Goal: Task Accomplishment & Management: Complete application form

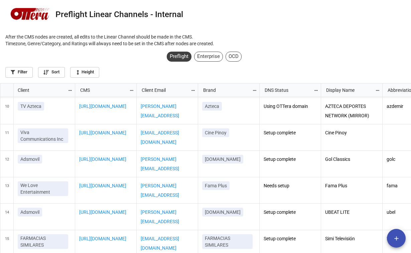
scroll to position [240, 0]
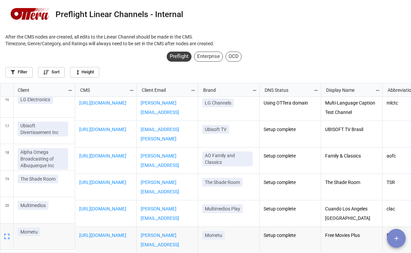
click at [397, 235] on icon "add" at bounding box center [396, 237] width 7 height 7
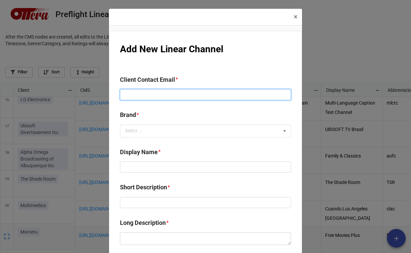
click at [165, 94] on input at bounding box center [205, 94] width 171 height 11
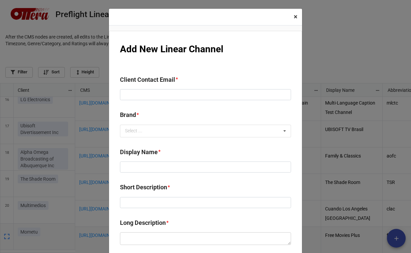
click at [294, 14] on span "×" at bounding box center [296, 17] width 4 height 8
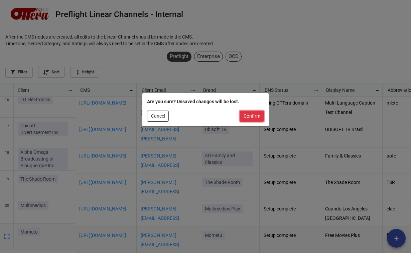
click at [247, 114] on button "Confirm" at bounding box center [252, 115] width 24 height 11
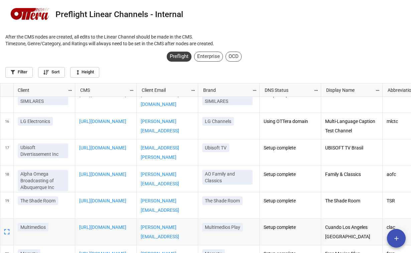
click at [393, 236] on icon "add" at bounding box center [396, 237] width 7 height 7
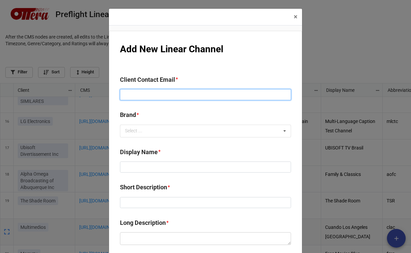
click at [146, 93] on input at bounding box center [205, 94] width 171 height 11
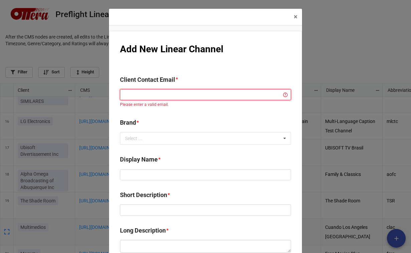
type input "r"
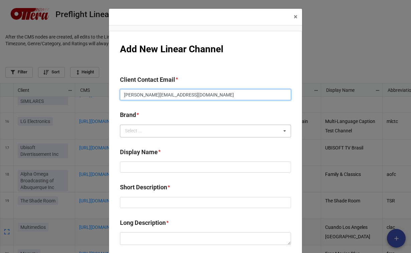
type input "[PERSON_NAME][EMAIL_ADDRESS][DOMAIN_NAME]"
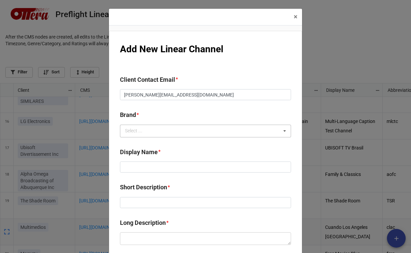
click at [137, 124] on div "Select ... No results found." at bounding box center [205, 130] width 171 height 13
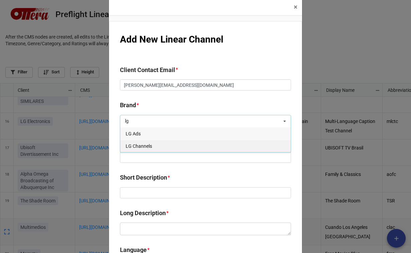
type input "lg"
click at [141, 146] on span "LG Channels" at bounding box center [139, 145] width 26 height 5
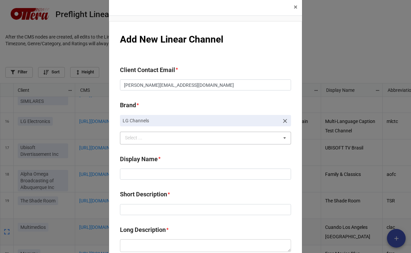
click at [167, 160] on b "Display Name *" at bounding box center [205, 160] width 171 height 12
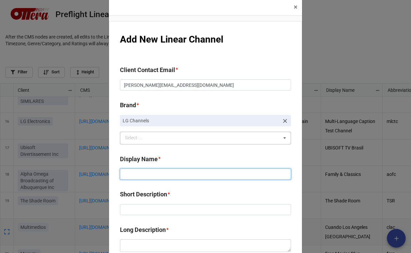
click at [151, 174] on input at bounding box center [205, 173] width 171 height 11
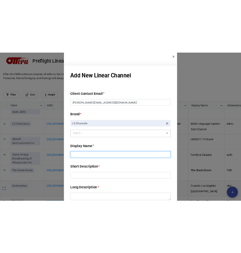
scroll to position [166, 237]
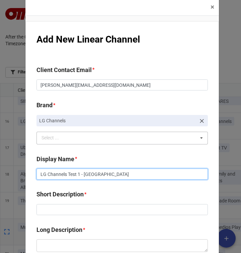
click at [81, 175] on input "LG Channels Test 1 - [GEOGRAPHIC_DATA]" at bounding box center [121, 173] width 171 height 11
type input "LG Channels Test 1 - [GEOGRAPHIC_DATA]"
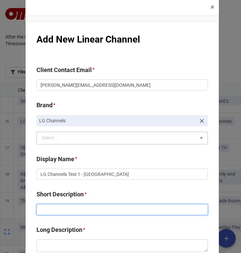
click at [70, 214] on input at bounding box center [121, 209] width 171 height 11
paste input "LG Channels Test 1 - [GEOGRAPHIC_DATA]"
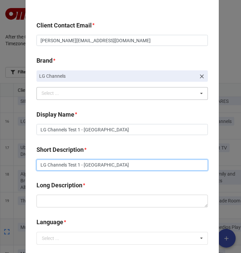
scroll to position [67, 0]
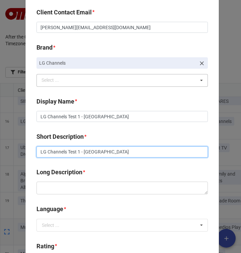
type input "LG Channels Test 1 - [GEOGRAPHIC_DATA]"
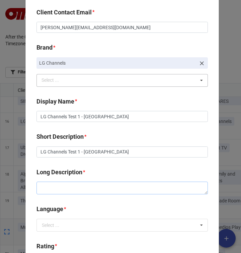
click at [58, 188] on textarea at bounding box center [121, 187] width 171 height 13
paste textarea "LG Channels Test 1 - [GEOGRAPHIC_DATA]"
type textarea "x"
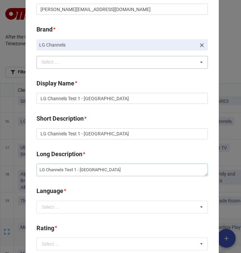
type textarea "LG Channels Test 1 - [GEOGRAPHIC_DATA]"
click at [60, 213] on div "Language * Select ... de en es fr hi it pt-pt pt-br ru ar uk zh-hans pl" at bounding box center [121, 201] width 171 height 31
click at [59, 209] on input "text" at bounding box center [122, 207] width 171 height 12
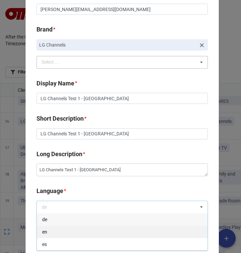
click at [64, 231] on div "en" at bounding box center [122, 231] width 171 height 12
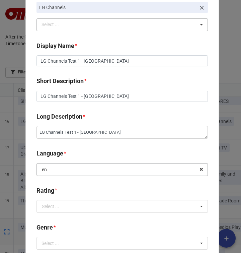
scroll to position [157, 0]
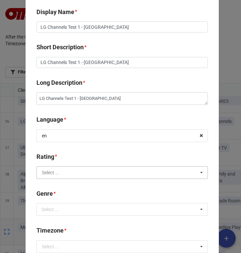
click at [60, 171] on input "text" at bounding box center [122, 172] width 171 height 12
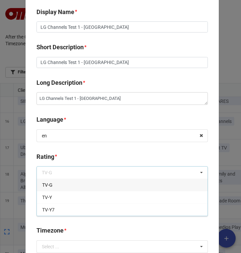
click at [60, 184] on div "TV-G" at bounding box center [122, 184] width 171 height 12
type textarea "x"
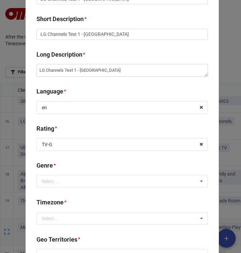
scroll to position [189, 0]
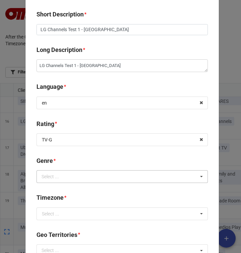
click at [54, 175] on div "Select ..." at bounding box center [54, 177] width 29 height 8
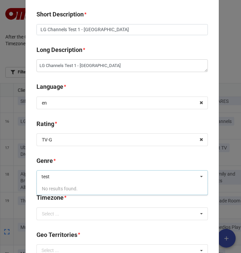
type input "test"
click at [54, 162] on div "*" at bounding box center [55, 160] width 2 height 7
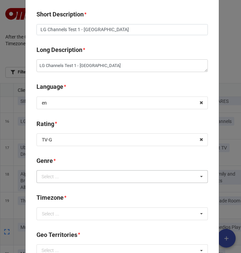
click at [56, 179] on div "Select ..." at bounding box center [54, 177] width 29 height 8
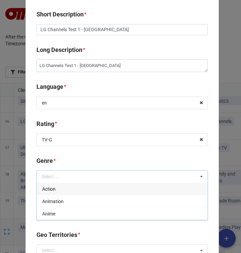
click at [53, 190] on span "Action" at bounding box center [48, 188] width 13 height 5
type textarea "x"
click at [92, 229] on div "Add New Linear Channel Client Contact Email * [PERSON_NAME][EMAIL_ADDRESS][DOMA…" at bounding box center [121, 200] width 193 height 719
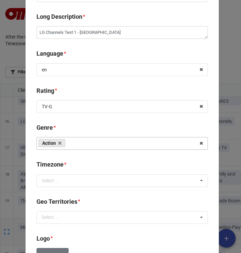
scroll to position [230, 0]
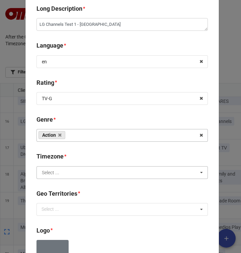
click at [64, 171] on input "text" at bounding box center [122, 172] width 171 height 12
type input "p"
type input "c"
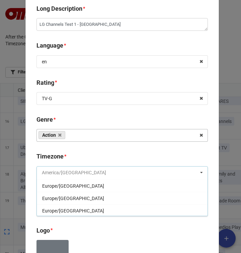
scroll to position [95, 0]
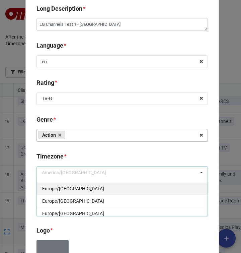
click at [87, 186] on div "Europe/[GEOGRAPHIC_DATA]" at bounding box center [122, 188] width 171 height 12
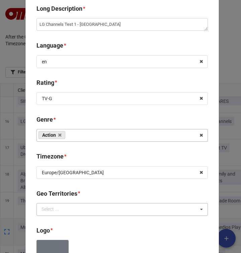
click at [94, 209] on div "Select ... No results found." at bounding box center [121, 209] width 171 height 13
type textarea "x"
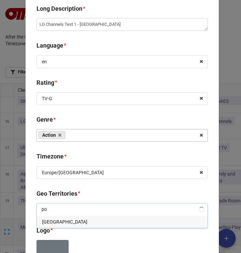
type input "p"
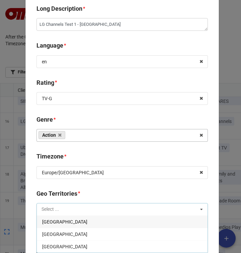
type textarea "x"
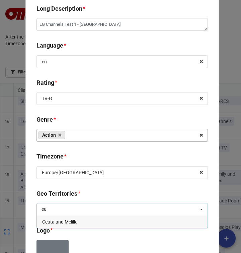
type input "e"
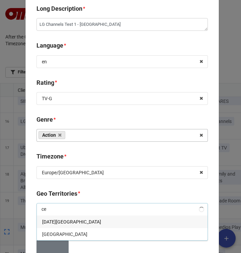
type input "c"
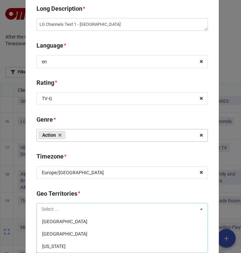
type textarea "x"
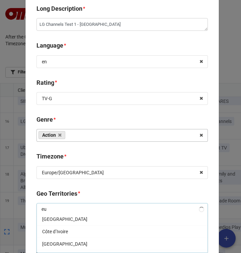
scroll to position [0, 0]
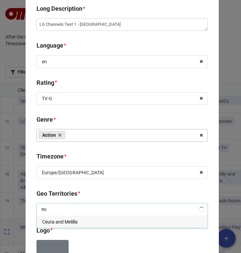
type input "e"
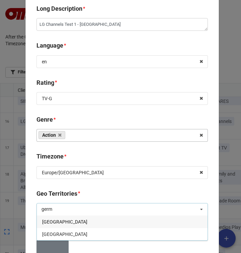
type input "germa"
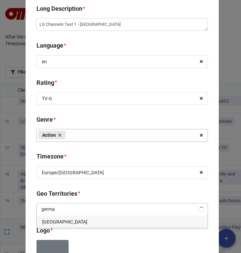
type textarea "x"
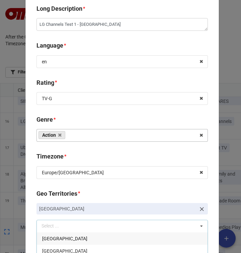
click at [79, 185] on div "Add New Linear Channel Client Contact Email * [PERSON_NAME][EMAIL_ADDRESS][DOMA…" at bounding box center [121, 168] width 193 height 736
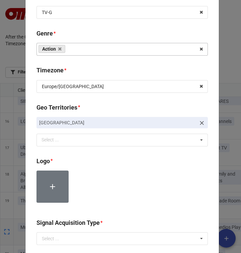
scroll to position [317, 0]
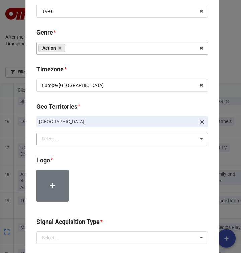
click at [54, 139] on div "Select ..." at bounding box center [54, 139] width 29 height 8
type input "e"
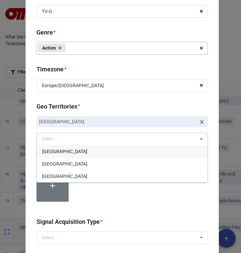
click at [111, 199] on div at bounding box center [121, 187] width 171 height 37
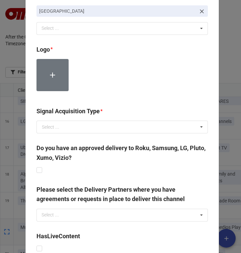
scroll to position [439, 0]
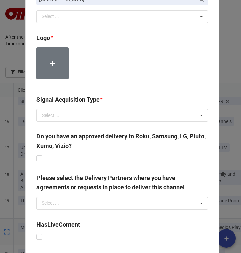
click at [39, 66] on label at bounding box center [52, 63] width 32 height 32
click at [51, 65] on icon at bounding box center [52, 63] width 9 height 9
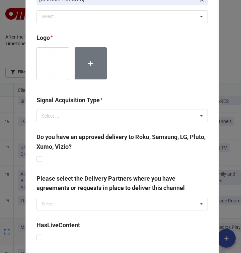
click at [146, 124] on div "Signal Acquisition Type * Select ... OTTera powered Externally powered" at bounding box center [121, 110] width 171 height 31
click at [145, 111] on input "text" at bounding box center [122, 116] width 171 height 12
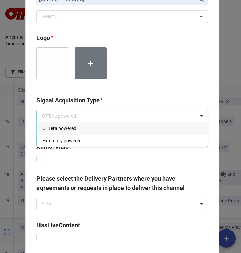
click at [103, 128] on div "OTTera powered" at bounding box center [122, 128] width 171 height 12
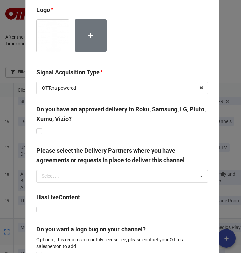
scroll to position [468, 0]
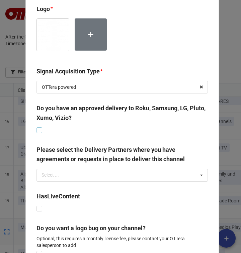
click at [37, 127] on label at bounding box center [39, 127] width 6 height 0
type textarea "x"
checkbox input "true"
type textarea "x"
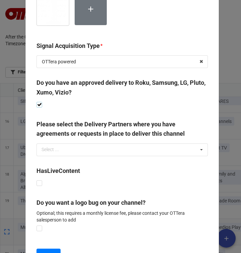
scroll to position [495, 0]
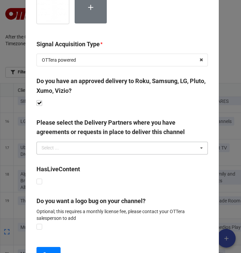
click at [80, 146] on div "Select ... No results found." at bounding box center [121, 147] width 171 height 13
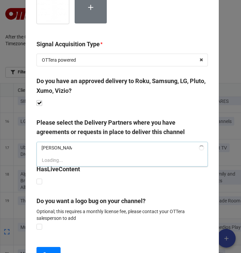
type input "lg channe"
type textarea "x"
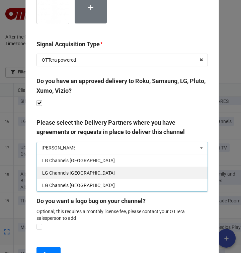
type input "[PERSON_NAME]"
click at [99, 173] on div "LG Channels [GEOGRAPHIC_DATA]" at bounding box center [122, 172] width 171 height 12
type textarea "x"
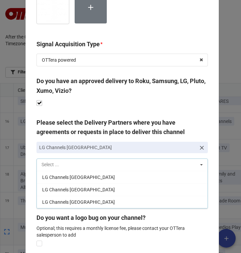
scroll to position [297, 0]
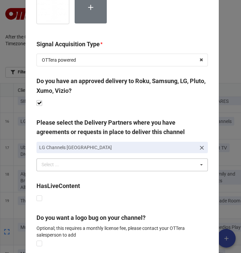
click at [81, 107] on div "Do you have an approved delivery to Roku, Samsung, LG, Pluto, Xumo, Vizio?" at bounding box center [121, 91] width 171 height 31
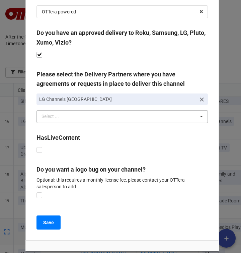
scroll to position [549, 0]
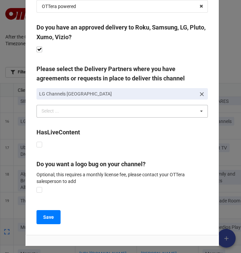
click at [37, 183] on p "Optional; this requires a monthly license fee, please contact your OTTera sales…" at bounding box center [121, 177] width 171 height 13
click at [37, 187] on label at bounding box center [39, 187] width 6 height 0
type textarea "x"
checkbox input "true"
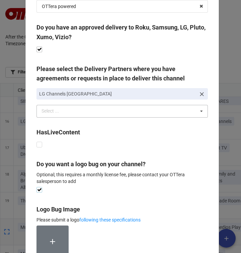
click at [39, 187] on label at bounding box center [39, 187] width 6 height 0
type textarea "x"
checkbox input "false"
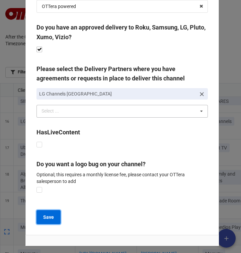
click at [49, 216] on b "Save" at bounding box center [48, 216] width 11 height 7
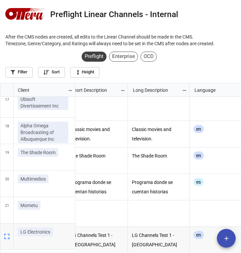
scroll to position [0, 383]
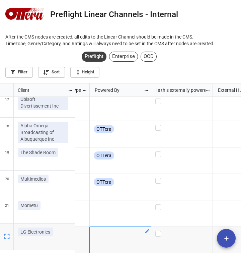
click at [147, 228] on icon "grid" at bounding box center [147, 230] width 4 height 4
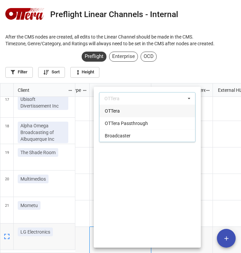
click at [122, 113] on div "OTTera" at bounding box center [147, 110] width 96 height 12
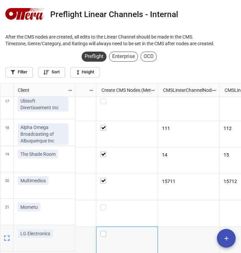
click at [104, 230] on label "grid" at bounding box center [126, 230] width 53 height 0
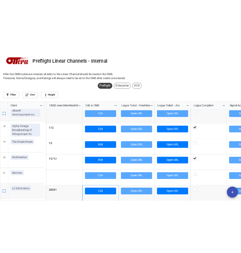
scroll to position [166, 237]
